Goal: Check status: Check status

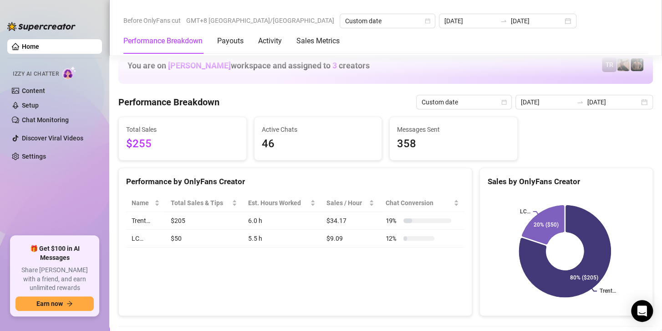
scroll to position [1139, 0]
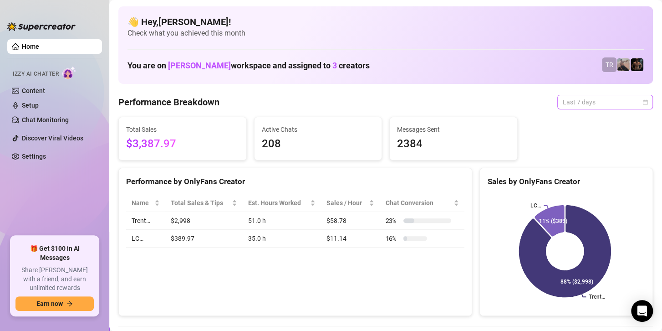
click at [618, 101] on span "Last 7 days" at bounding box center [605, 102] width 85 height 14
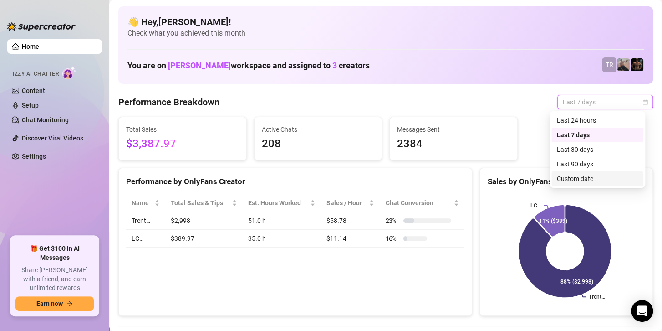
click at [581, 178] on div "Custom date" at bounding box center [597, 179] width 81 height 10
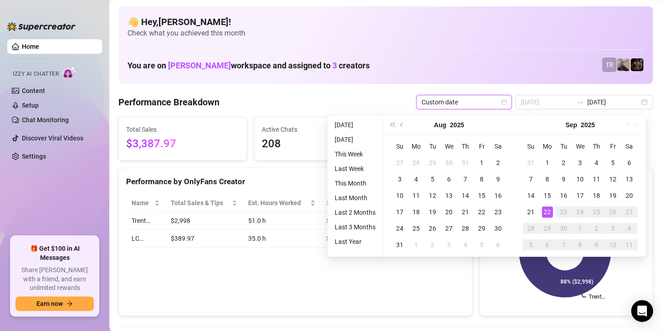
type input "[DATE]"
click at [545, 210] on div "22" at bounding box center [547, 211] width 11 height 11
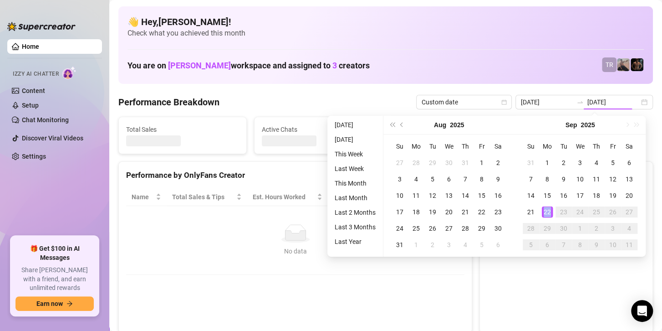
type input "[DATE]"
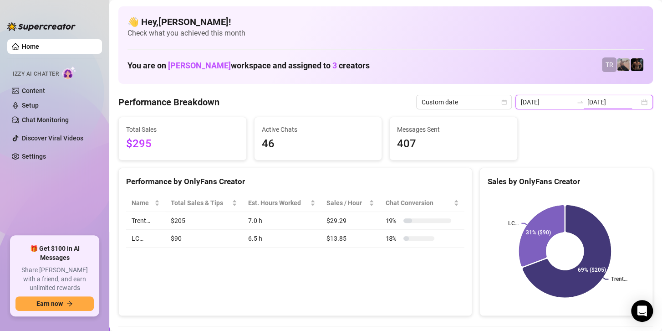
click at [590, 102] on input "[DATE]" at bounding box center [614, 102] width 52 height 10
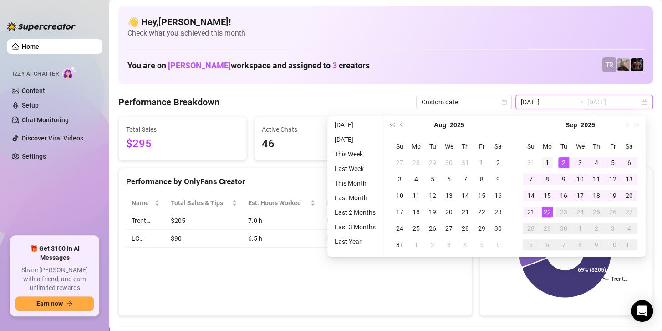
type input "2025-09-01"
drag, startPoint x: 542, startPoint y: 165, endPoint x: 548, endPoint y: 180, distance: 16.4
click at [542, 164] on div "1" at bounding box center [547, 162] width 11 height 11
type input "[DATE]"
click at [549, 211] on div "22" at bounding box center [547, 211] width 11 height 11
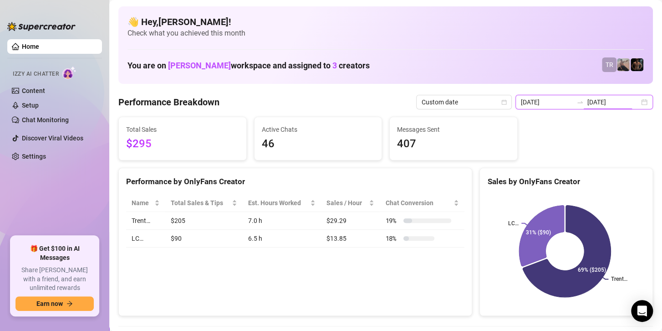
click at [593, 105] on input "[DATE]" at bounding box center [614, 102] width 52 height 10
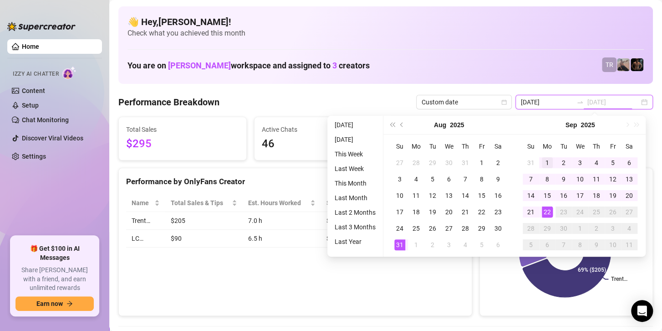
type input "2025-09-01"
click at [542, 160] on div "1" at bounding box center [547, 162] width 11 height 11
type input "[DATE]"
click at [549, 212] on div "22" at bounding box center [547, 211] width 11 height 11
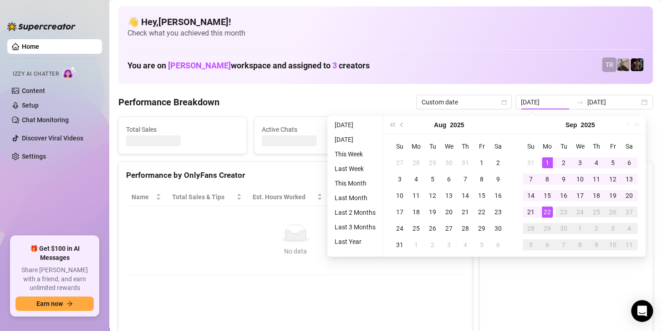
type input "2025-09-01"
type input "[DATE]"
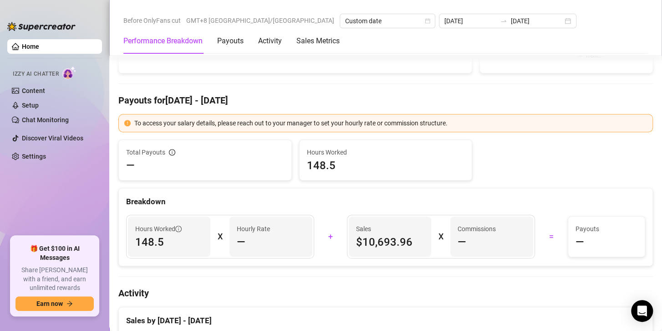
scroll to position [319, 0]
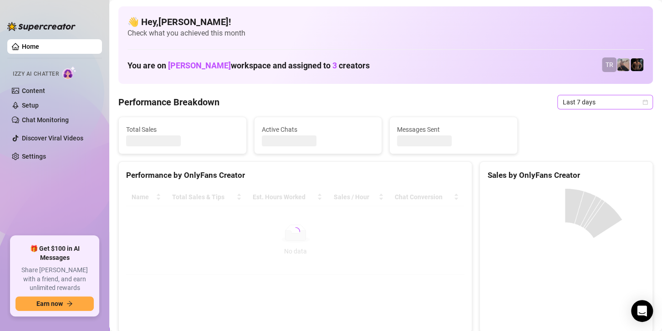
click at [581, 103] on span "Last 7 days" at bounding box center [605, 102] width 85 height 14
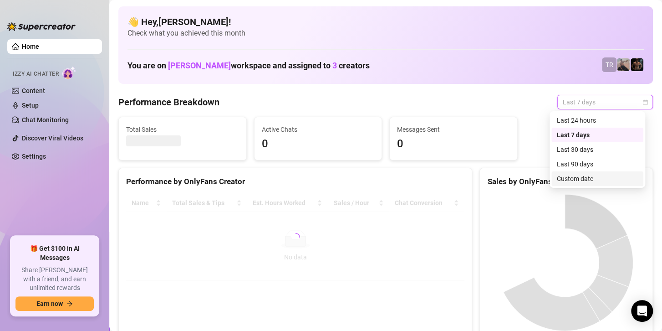
click at [587, 181] on div "Custom date" at bounding box center [597, 179] width 81 height 10
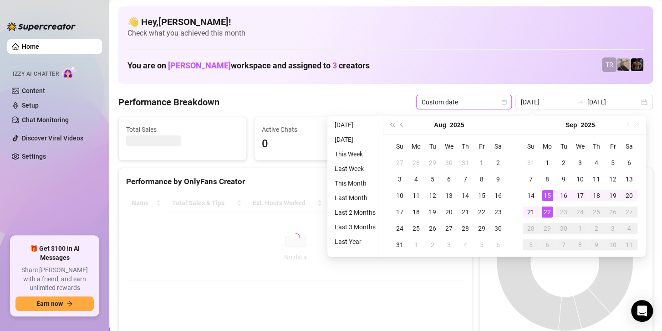
type input "[DATE]"
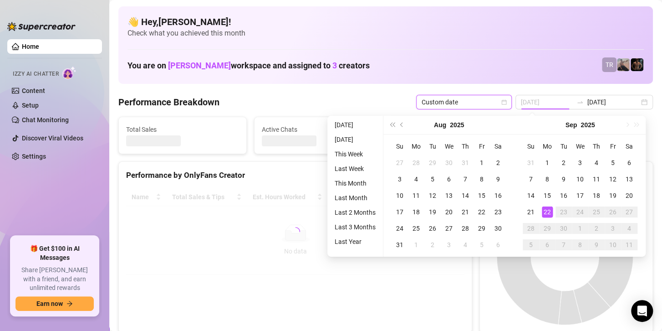
click at [546, 217] on td "22" at bounding box center [547, 212] width 16 height 16
type input "[DATE]"
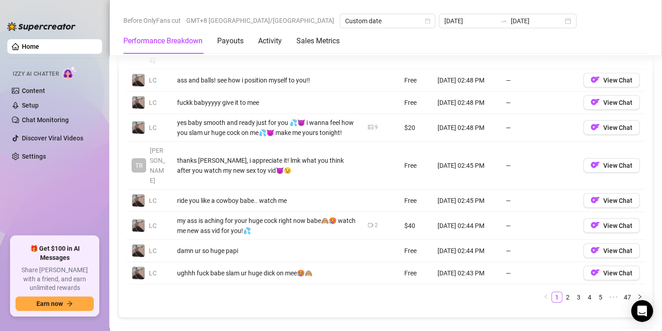
scroll to position [957, 0]
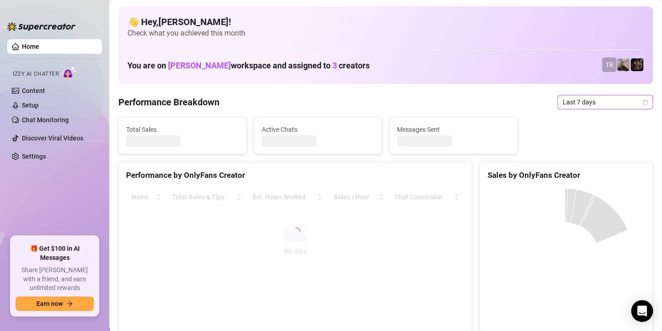
click at [599, 102] on span "Last 7 days" at bounding box center [605, 102] width 85 height 14
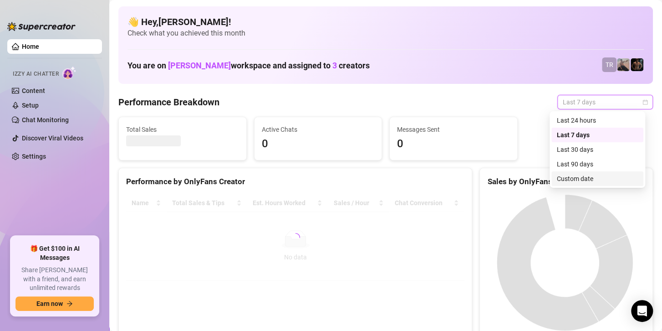
click at [571, 179] on div "Custom date" at bounding box center [597, 179] width 81 height 10
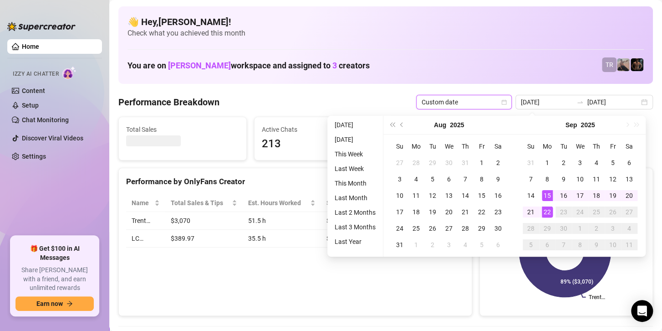
type input "[DATE]"
click at [548, 210] on div "22" at bounding box center [547, 211] width 11 height 11
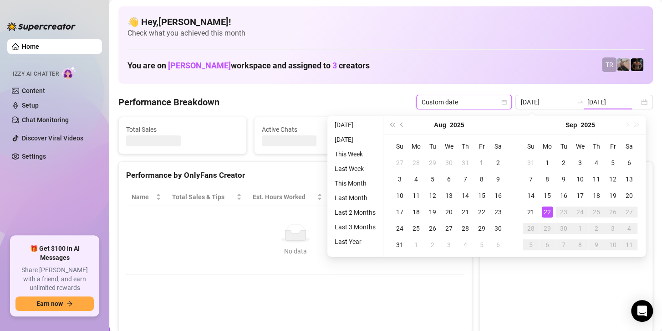
type input "[DATE]"
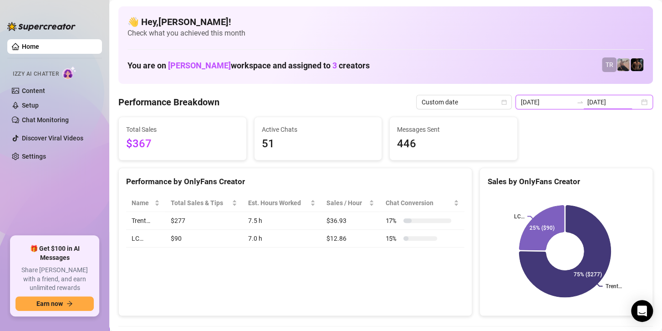
click at [588, 98] on input "[DATE]" at bounding box center [614, 102] width 52 height 10
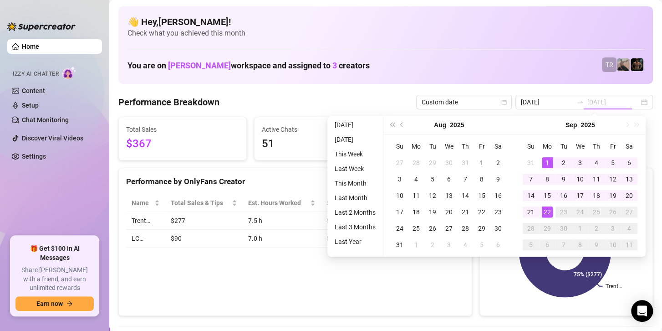
drag, startPoint x: 548, startPoint y: 157, endPoint x: 545, endPoint y: 211, distance: 54.7
click at [547, 157] on div "1" at bounding box center [547, 162] width 11 height 11
click at [545, 211] on div "22" at bounding box center [547, 211] width 11 height 11
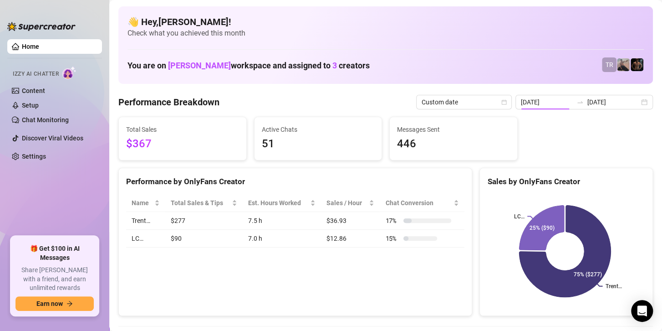
type input "[DATE]"
click at [562, 100] on input "[DATE]" at bounding box center [547, 102] width 52 height 10
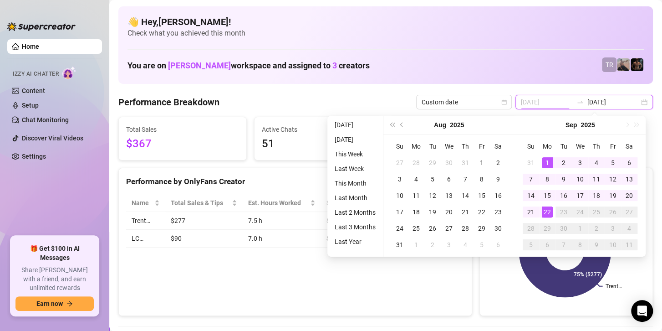
type input "2025-09-01"
click at [548, 163] on div "1" at bounding box center [547, 162] width 11 height 11
type input "[DATE]"
click at [548, 211] on div "22" at bounding box center [547, 211] width 11 height 11
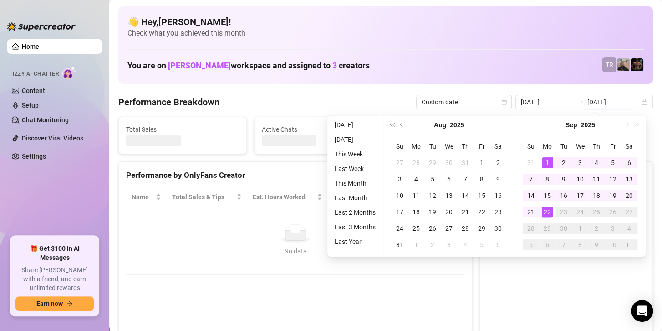
type input "2025-09-01"
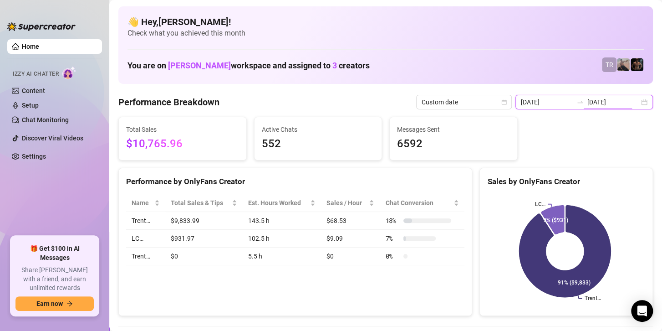
click at [609, 98] on input "[DATE]" at bounding box center [614, 102] width 52 height 10
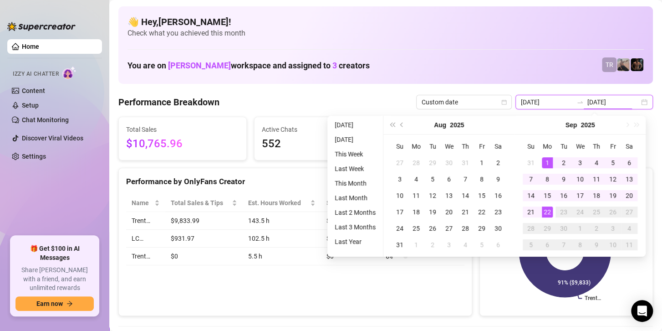
click at [594, 102] on input "[DATE]" at bounding box center [614, 102] width 52 height 10
type input "[DATE]"
click at [546, 211] on div "22" at bounding box center [547, 211] width 11 height 11
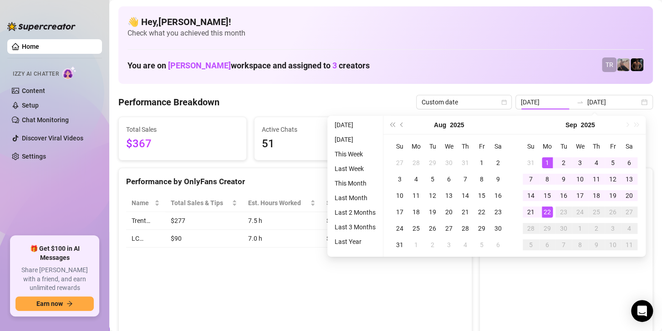
type input "[DATE]"
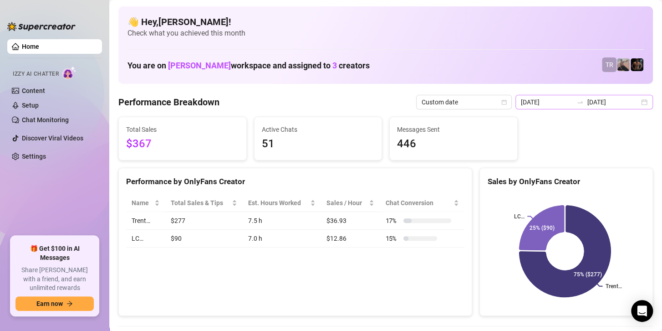
click at [575, 97] on div "2025-09-22 2025-09-22" at bounding box center [585, 102] width 138 height 15
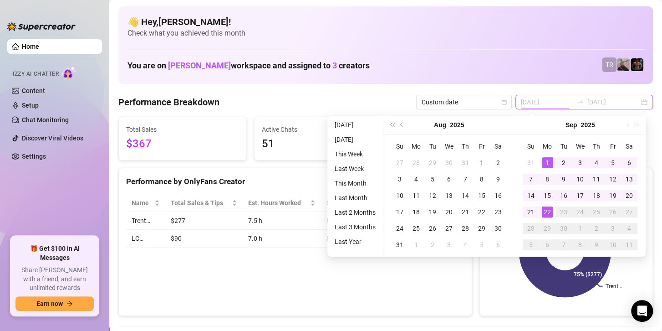
type input "[DATE]"
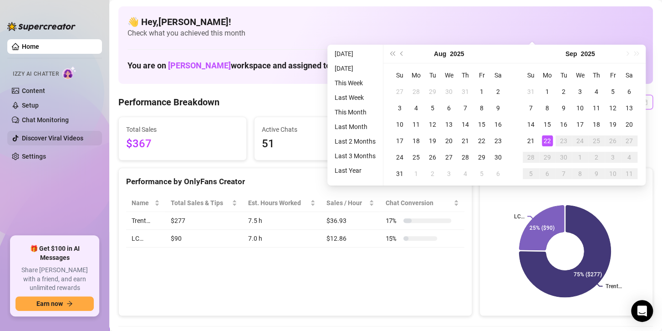
scroll to position [137, 0]
